Goal: Task Accomplishment & Management: Use online tool/utility

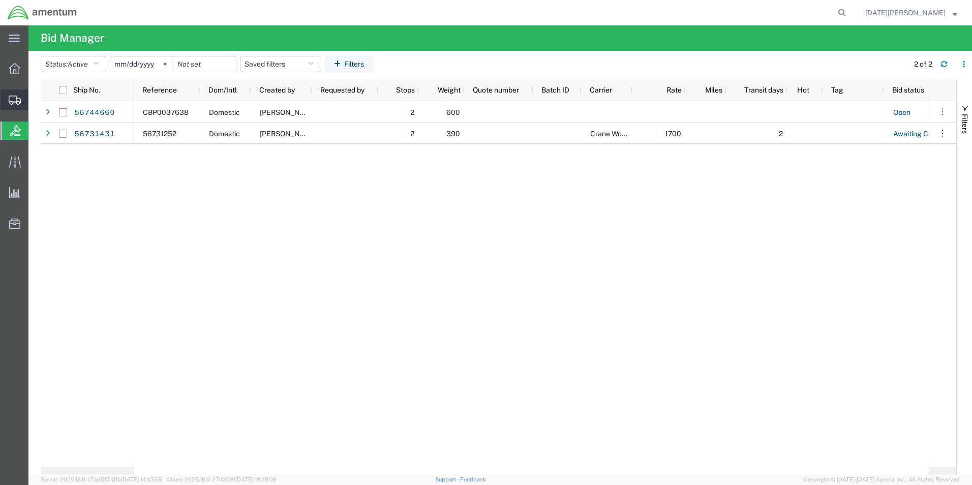
click at [0, 0] on span "Create from Template" at bounding box center [0, 0] width 0 height 0
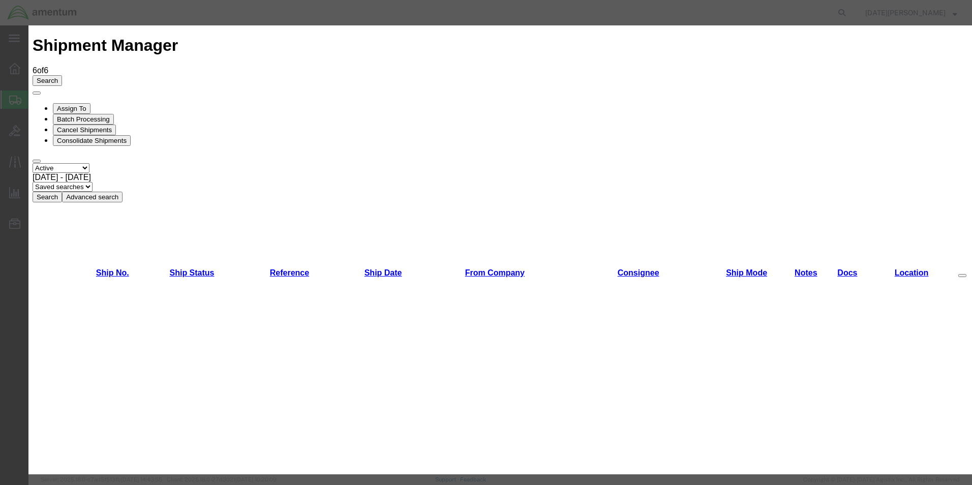
scroll to position [508, 0]
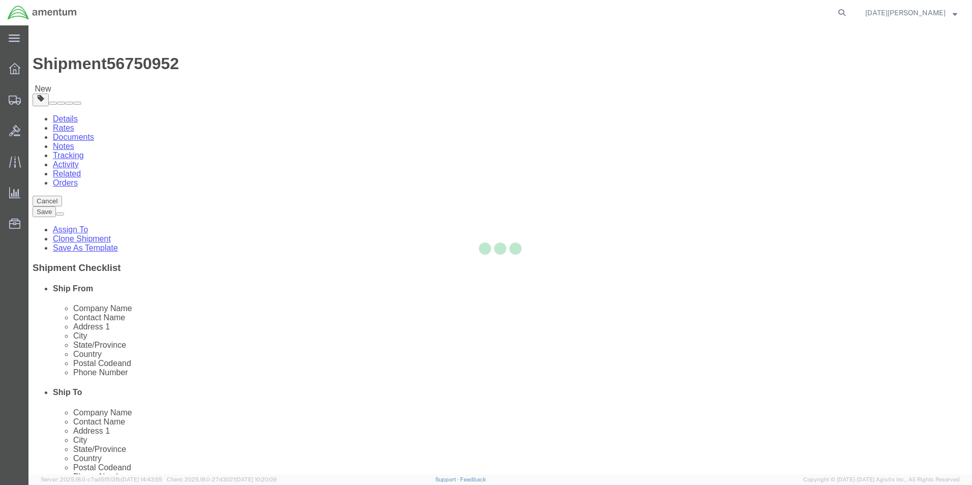
click at [574, 175] on div at bounding box center [499, 249] width 943 height 449
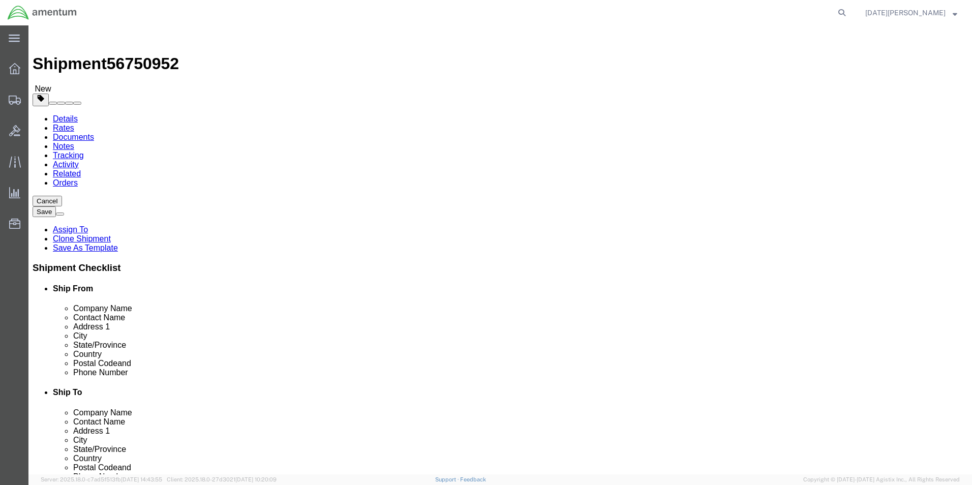
select select "49939"
select select "49941"
type input "m"
type input "hlt"
select select "49923"
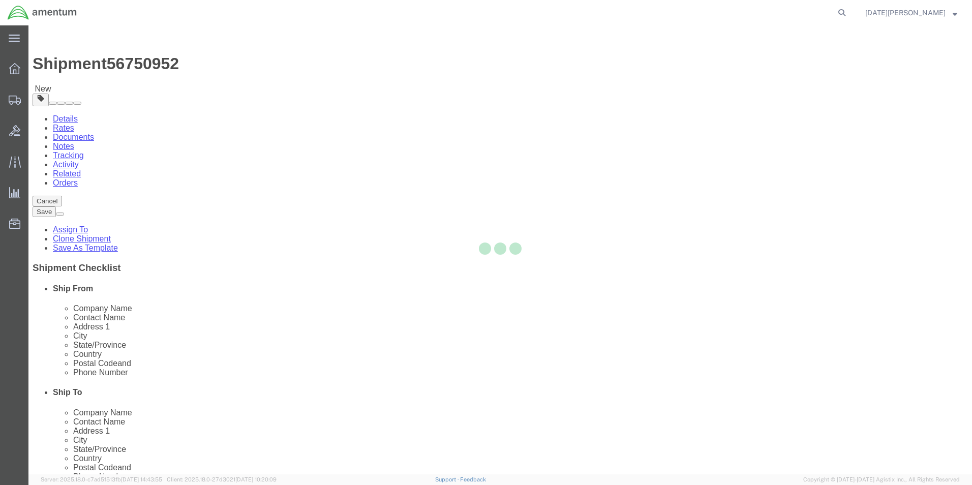
type input "Duane Walton"
type input "96 Airport Road"
type input "OLD TOWN"
type input "04468"
type input "207-827-4401"
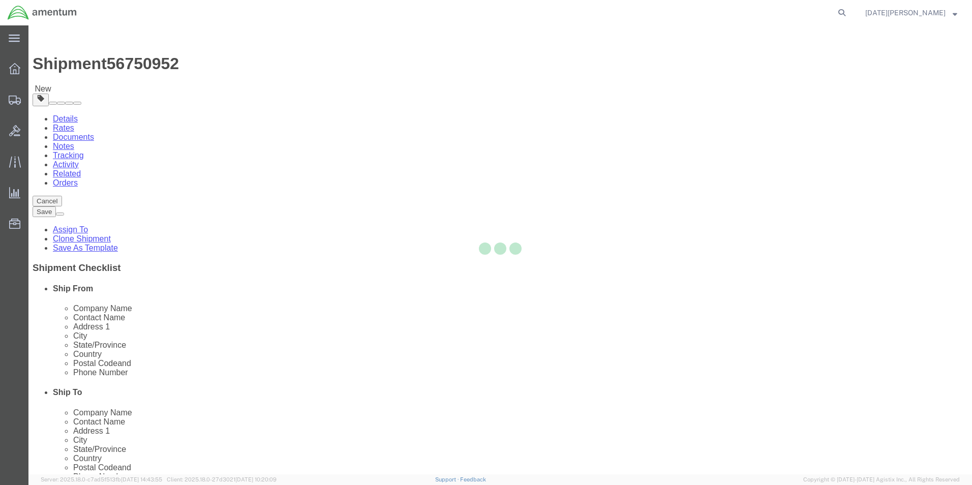
type input "236"
type input "duane.d.walton@associates.cbp.dhs.gov"
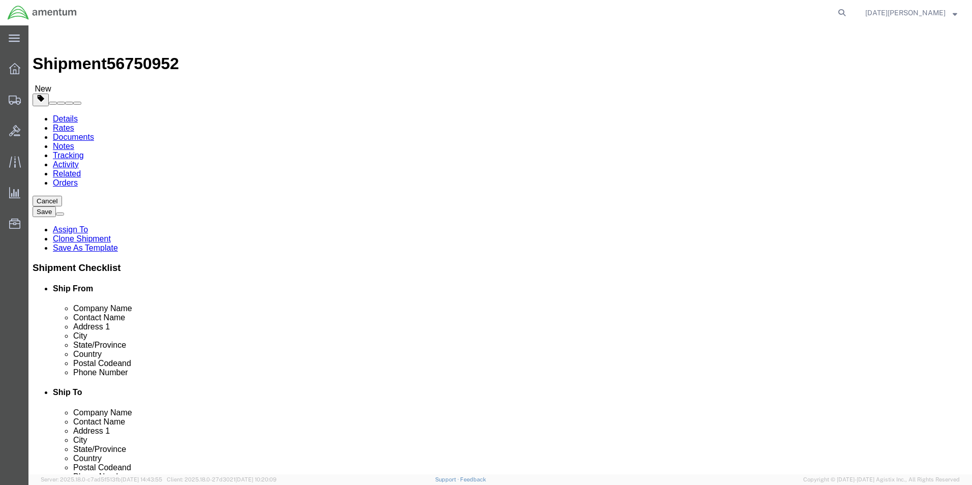
select select "ME"
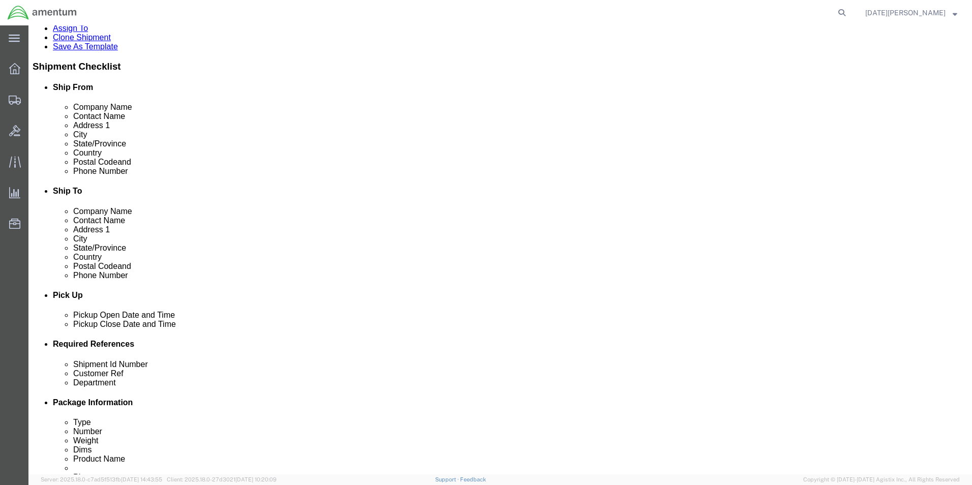
scroll to position [254, 0]
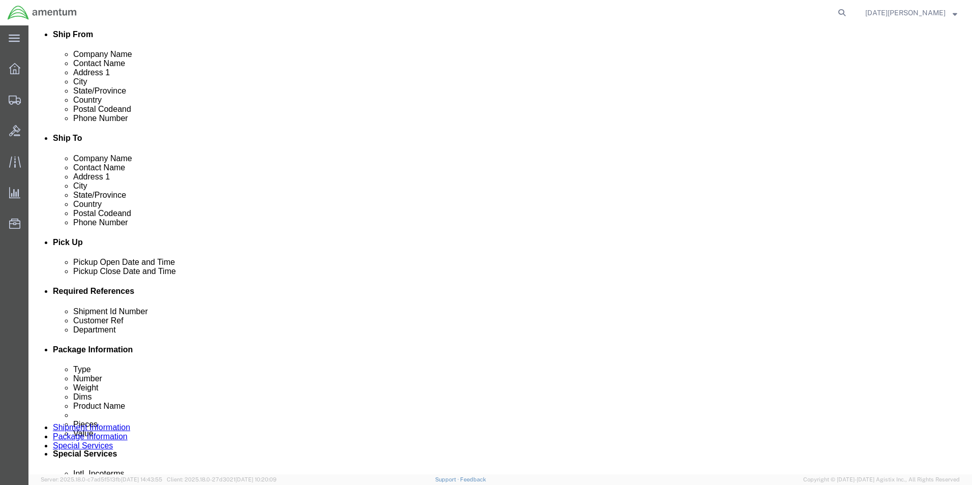
click input "text"
type input "d"
type input "DGR BOOK"
click input "CBO"
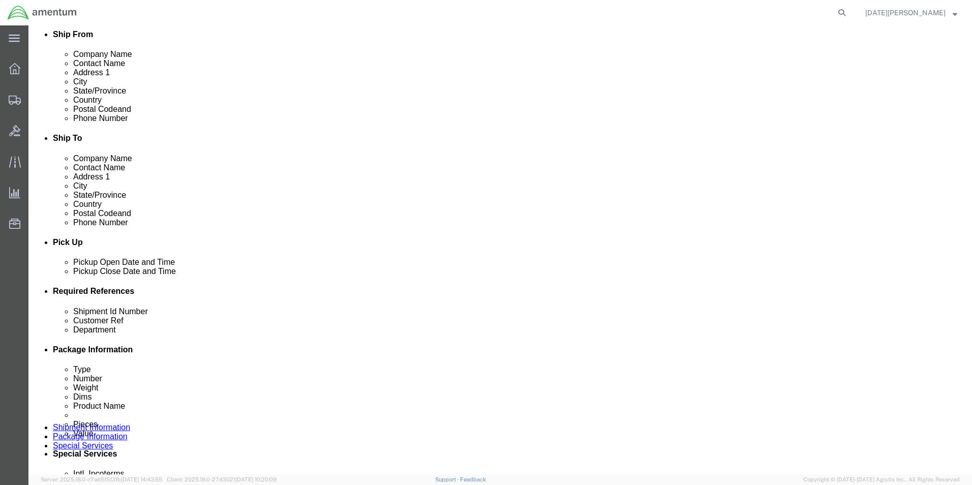
type input "CBP"
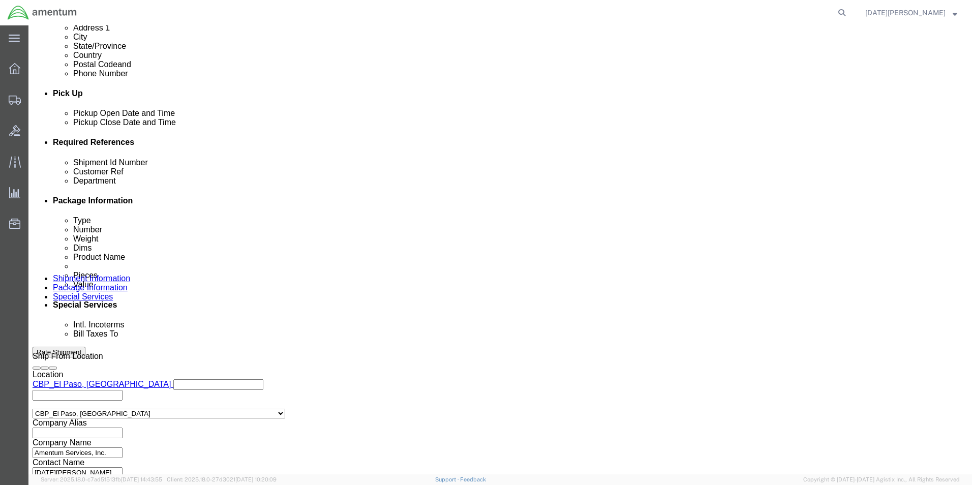
scroll to position [424, 0]
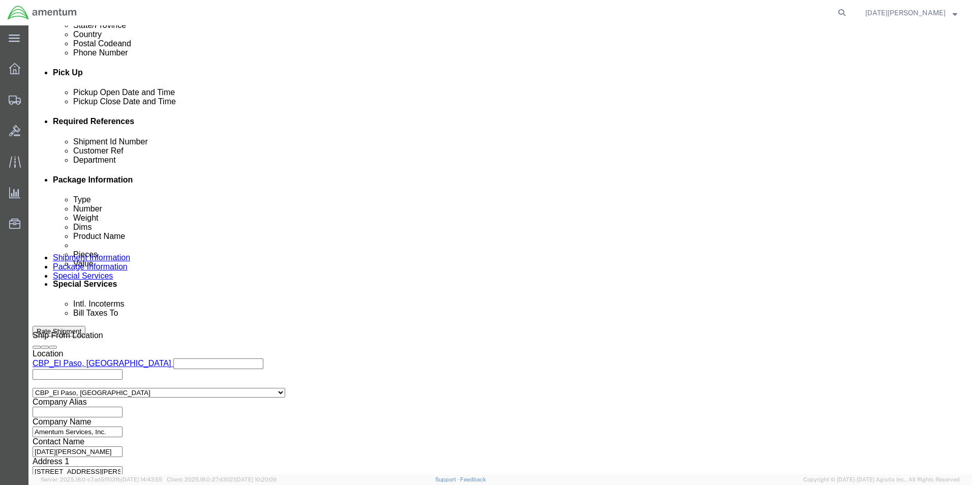
click button "Continue"
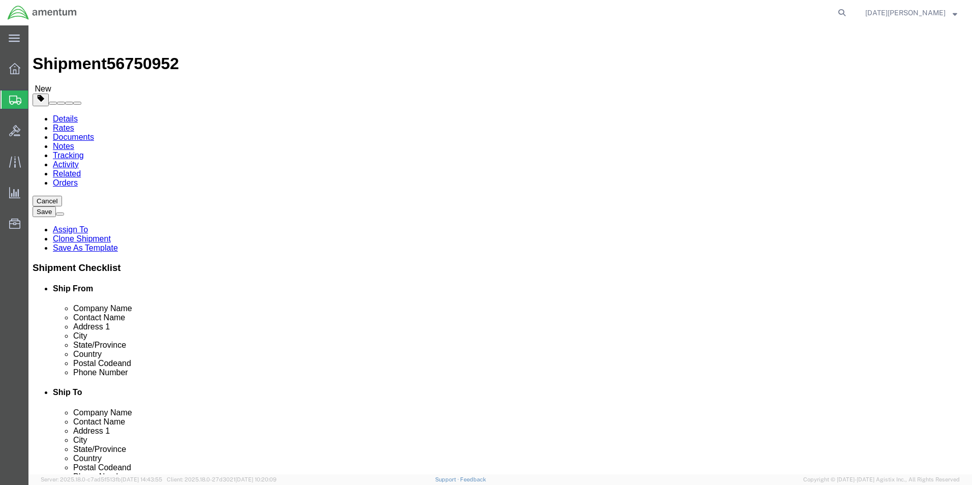
click div "Package Content # 1 x Package Type Select Bale(s) Basket(s) Bolt(s) Bottle(s) B…"
click div
click div "Package Type Select Bale(s) Basket(s) Bolt(s) Bottle(s) Buckets Bulk Bundle(s) …"
click select "Select Bale(s) Basket(s) Bolt(s) Bottle(s) Buckets Bulk Bundle(s) Can(s) Cardbo…"
select select "MBX"
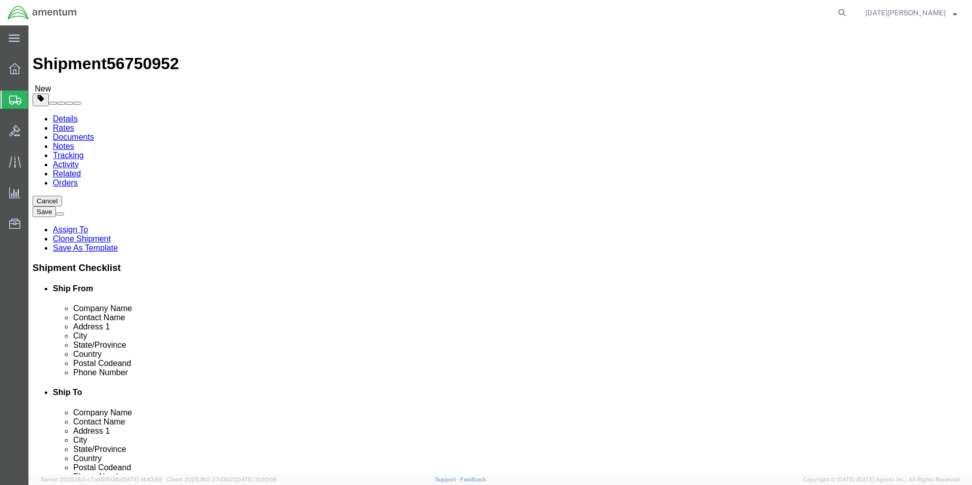
click select "Select Bale(s) Basket(s) Bolt(s) Bottle(s) Buckets Bulk Bundle(s) Can(s) Cardbo…"
type input "13.00"
type input "11.50"
type input "2.50"
drag, startPoint x: 143, startPoint y: 236, endPoint x: 109, endPoint y: 236, distance: 33.6
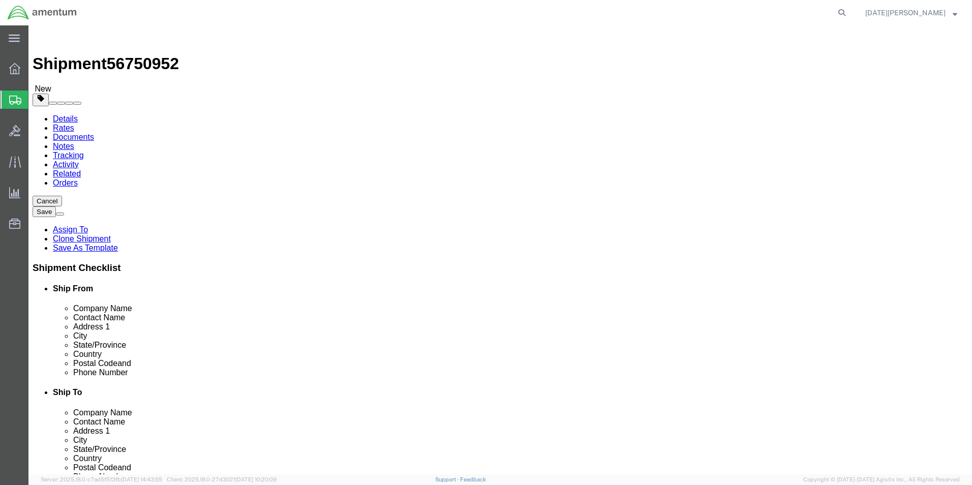
click div "Weight Total weight of packages in pounds or kilograms 0.00 Select kgs lbs Ship…"
type input "4.15"
click link "Add Content"
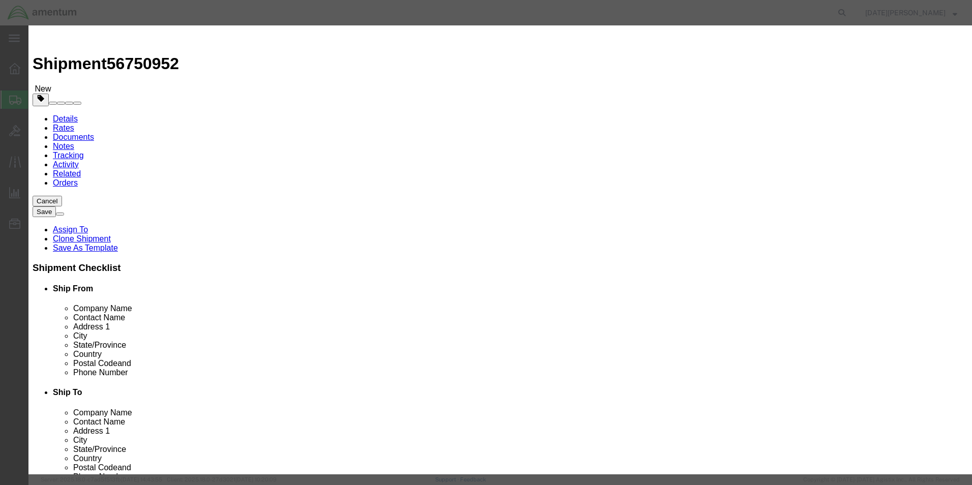
click input "text"
type input "DGR BOOK"
type input "1"
drag, startPoint x: 312, startPoint y: 116, endPoint x: 254, endPoint y: 119, distance: 58.0
click div "Total Value 150 Select ADP AED AFN ALL AMD AOA ARS ATS AUD AWG AZN BAM BBD BDT …"
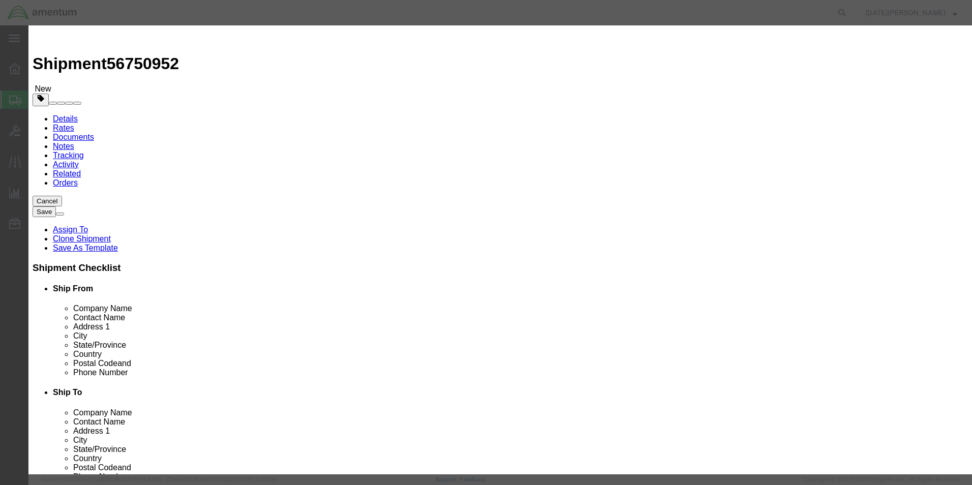
type input "100"
select select "USD"
click button "Save & Close"
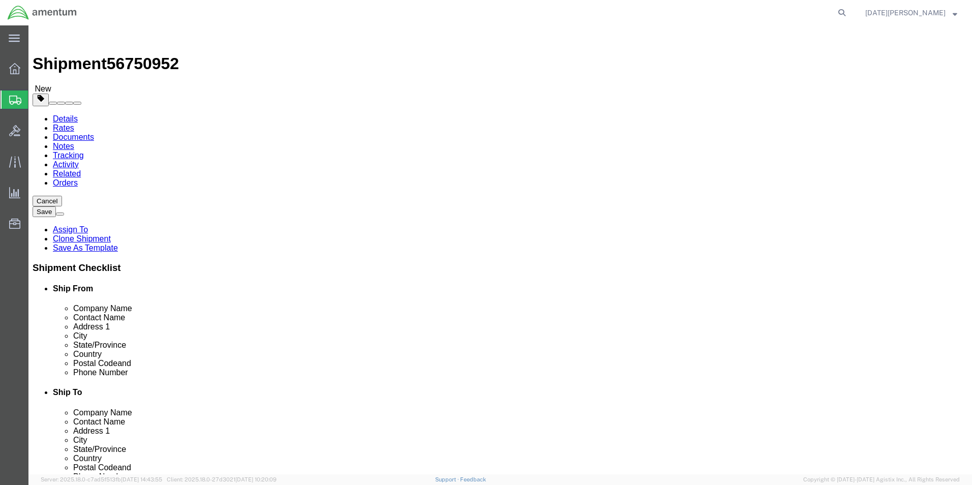
click button "Rate Shipment"
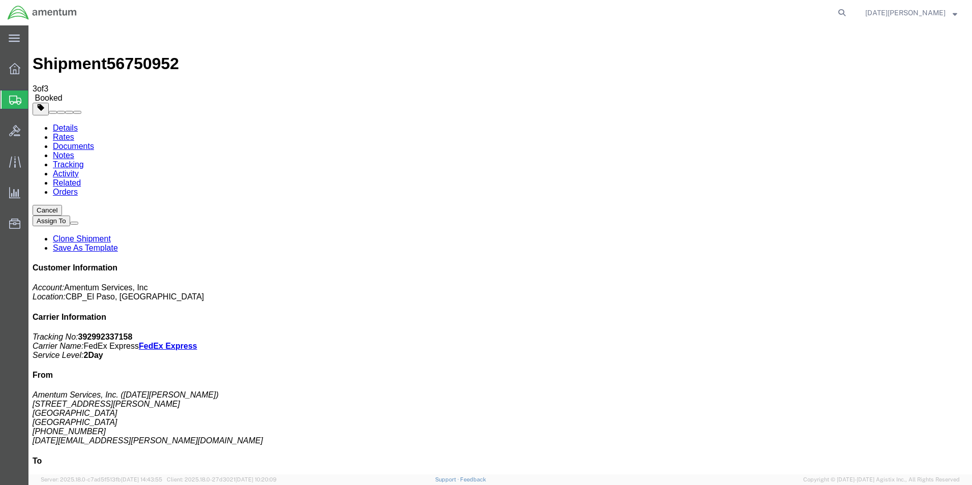
click at [14, 78] on div at bounding box center [15, 68] width 28 height 20
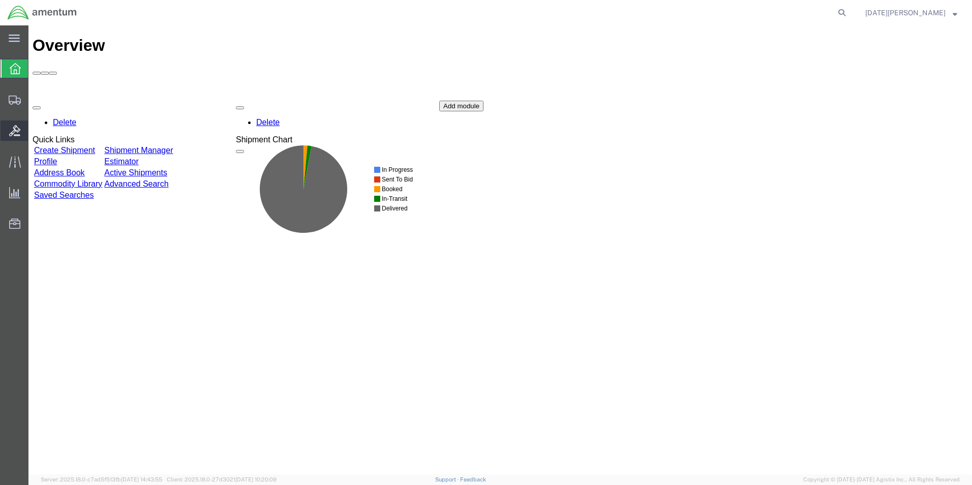
click at [16, 139] on div at bounding box center [15, 130] width 28 height 20
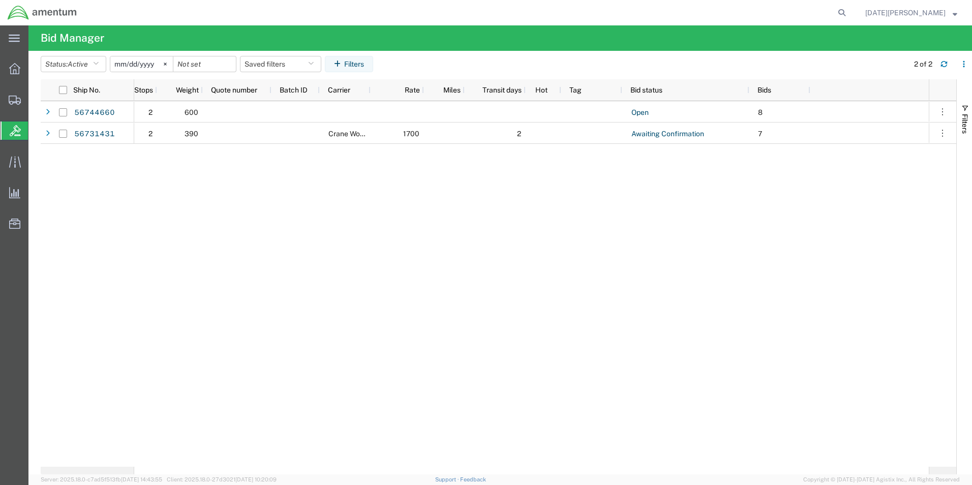
drag, startPoint x: 812, startPoint y: 198, endPoint x: 903, endPoint y: 195, distance: 91.1
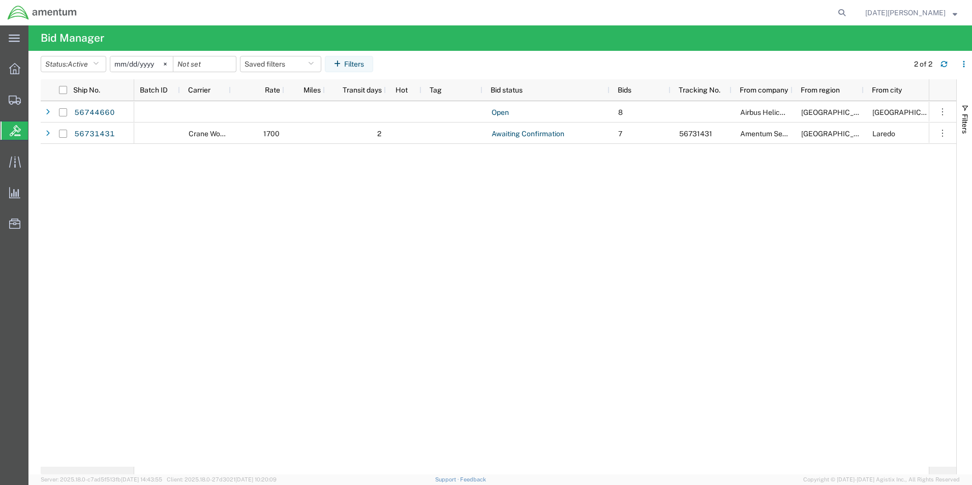
scroll to position [0, 492]
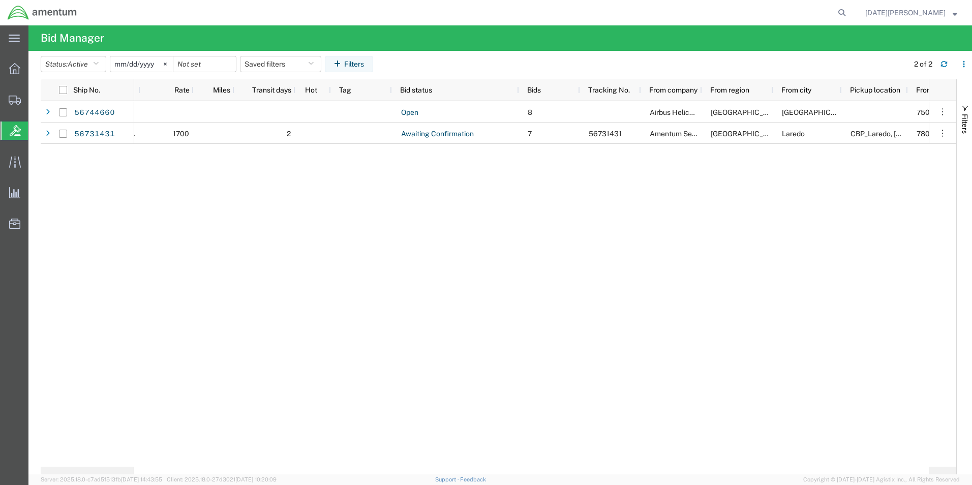
drag, startPoint x: 763, startPoint y: 191, endPoint x: 826, endPoint y: 186, distance: 63.2
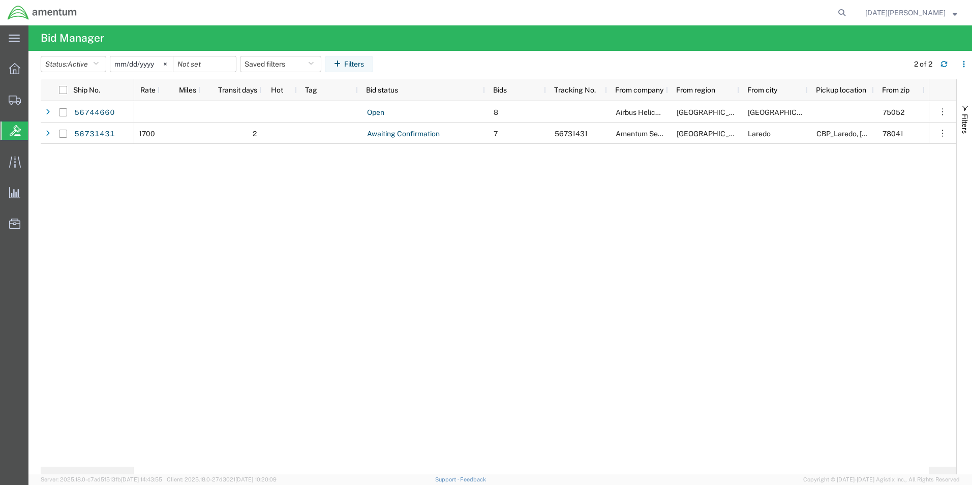
drag, startPoint x: 826, startPoint y: 186, endPoint x: 804, endPoint y: 186, distance: 21.4
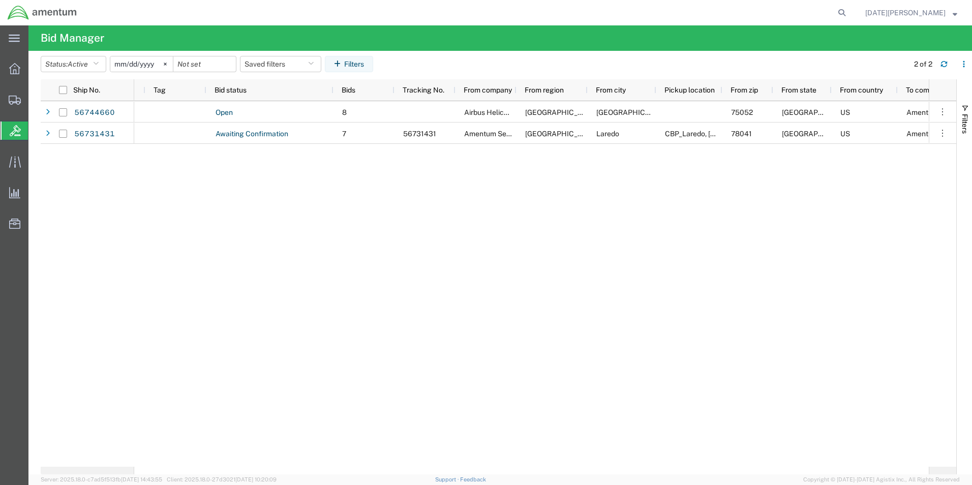
drag, startPoint x: 802, startPoint y: 185, endPoint x: 860, endPoint y: 180, distance: 58.1
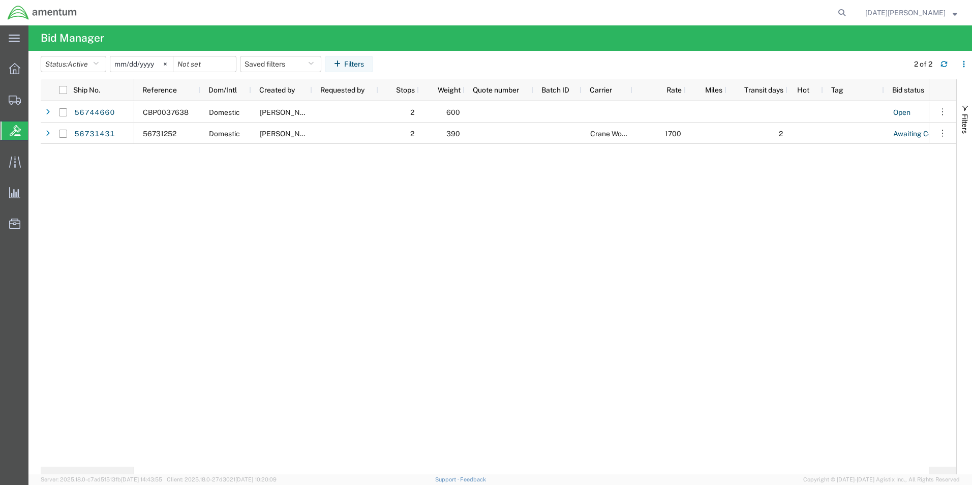
drag, startPoint x: 854, startPoint y: 182, endPoint x: 450, endPoint y: 173, distance: 403.2
